Goal: Find specific page/section: Find specific page/section

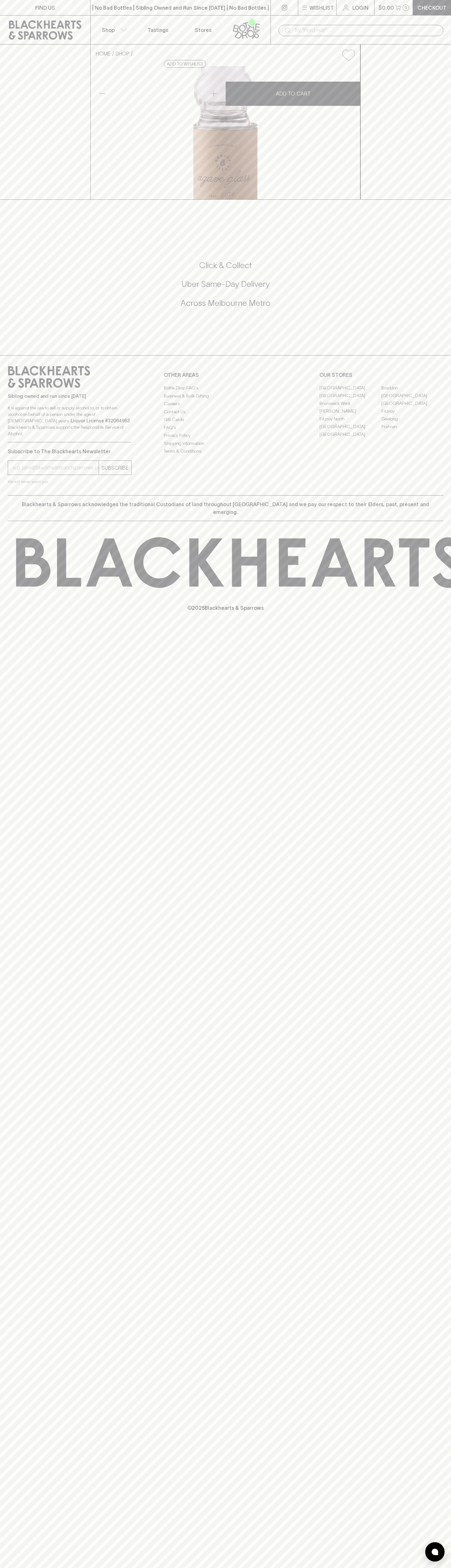
click at [449, 1172] on div "FIND US | No Bad Bottles | Sibling Owned and Run Since [DATE] | No Bad Bottles …" at bounding box center [225, 784] width 451 height 1568
click at [263, 1568] on html "FIND US | No Bad Bottles | Sibling Owned and Run Since [DATE] | No Bad Bottles …" at bounding box center [225, 784] width 451 height 1568
click at [1, 450] on div "FIND US | No Bad Bottles | Sibling Owned and Run Since [DATE] | No Bad Bottles …" at bounding box center [225, 784] width 451 height 1568
